Goal: Find specific page/section: Find specific page/section

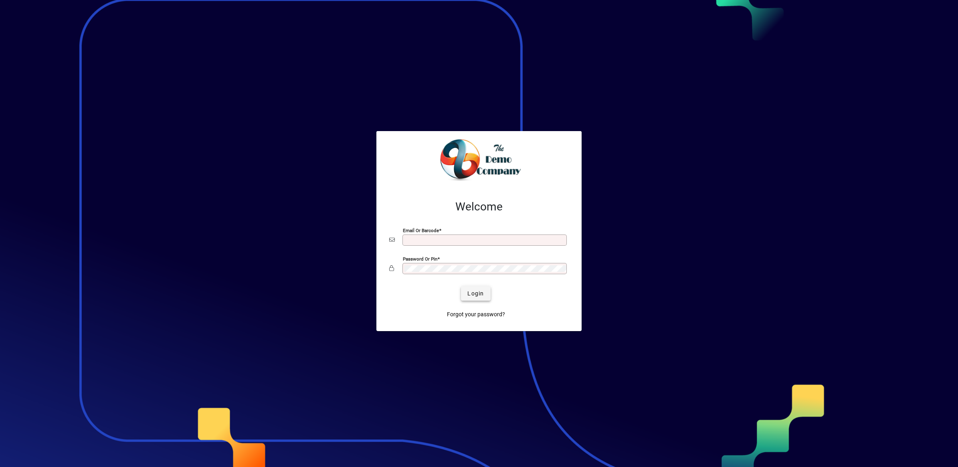
type input "**********"
click at [476, 291] on span "Login" at bounding box center [475, 293] width 16 height 8
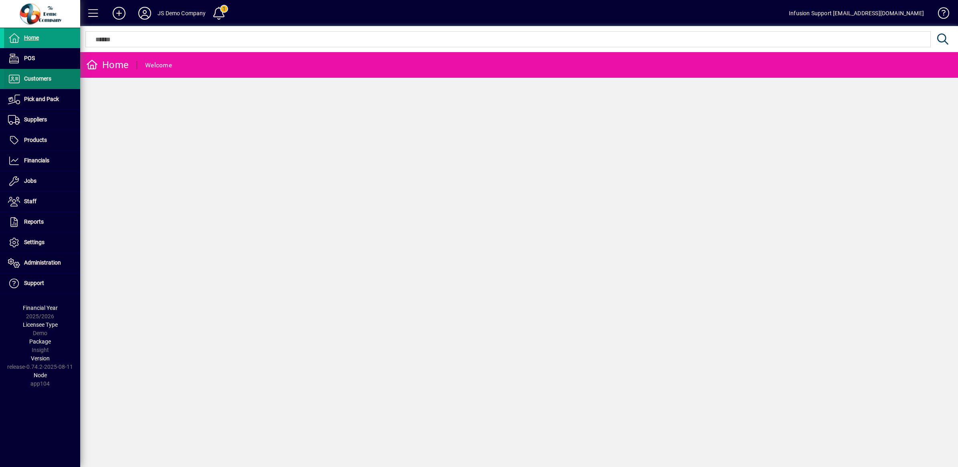
click at [33, 77] on span "Customers" at bounding box center [37, 78] width 27 height 6
click at [39, 77] on span "Customers" at bounding box center [37, 78] width 27 height 6
